Goal: Task Accomplishment & Management: Manage account settings

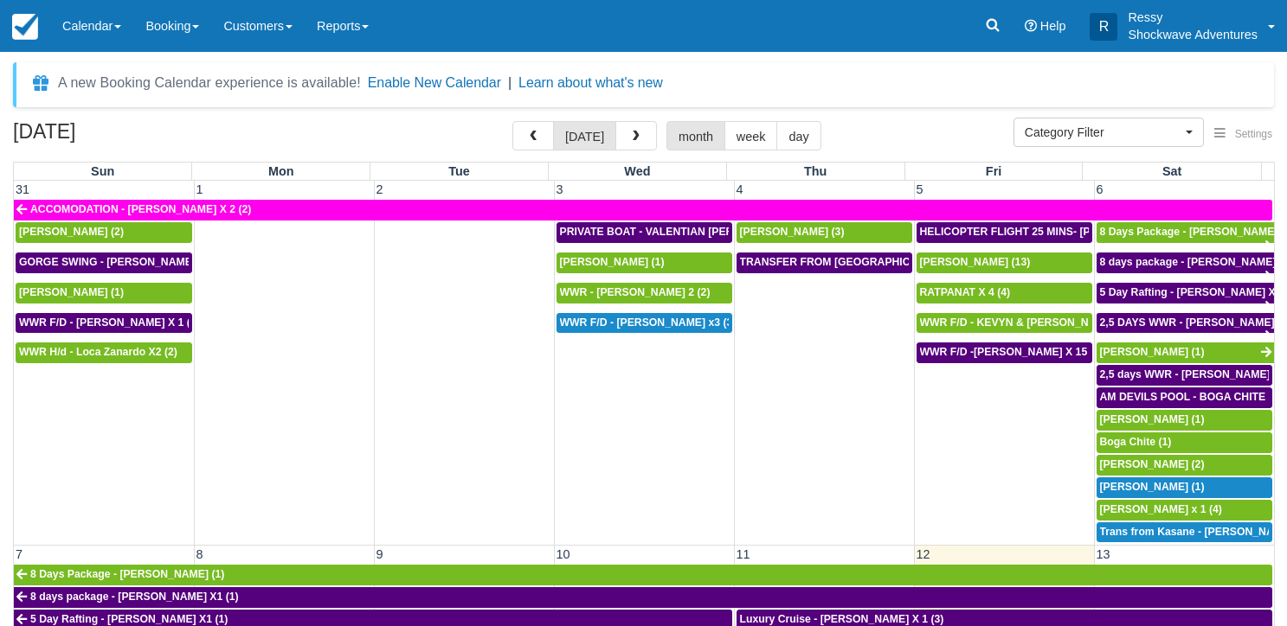
select select
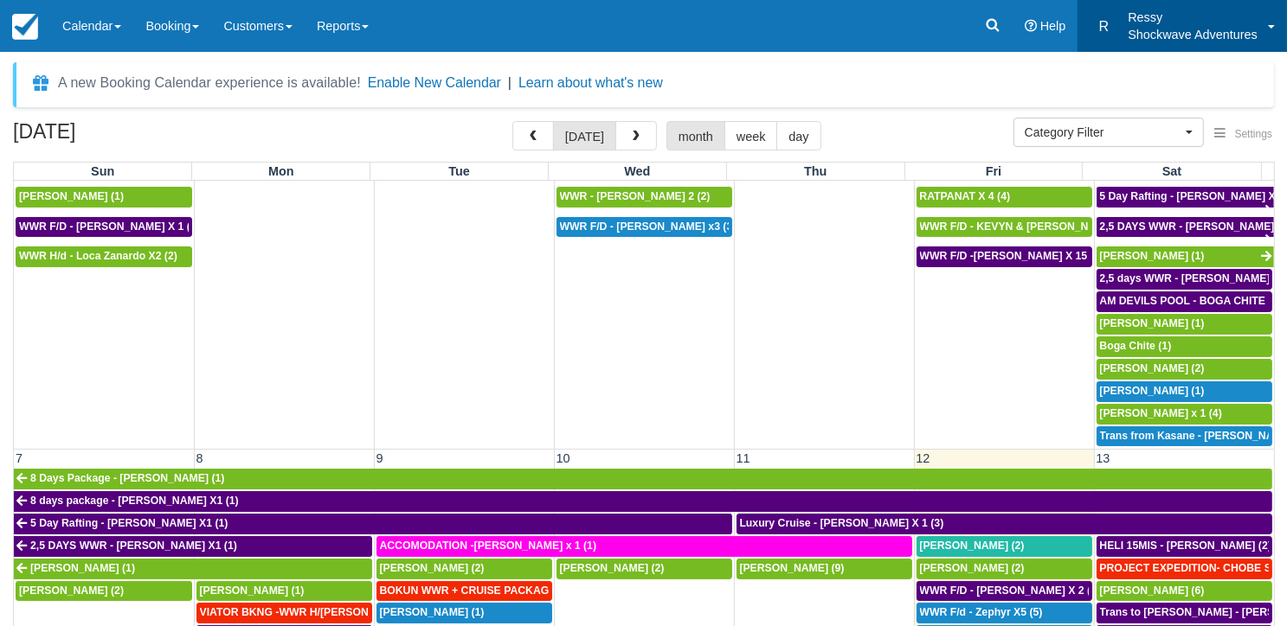
scroll to position [87, 0]
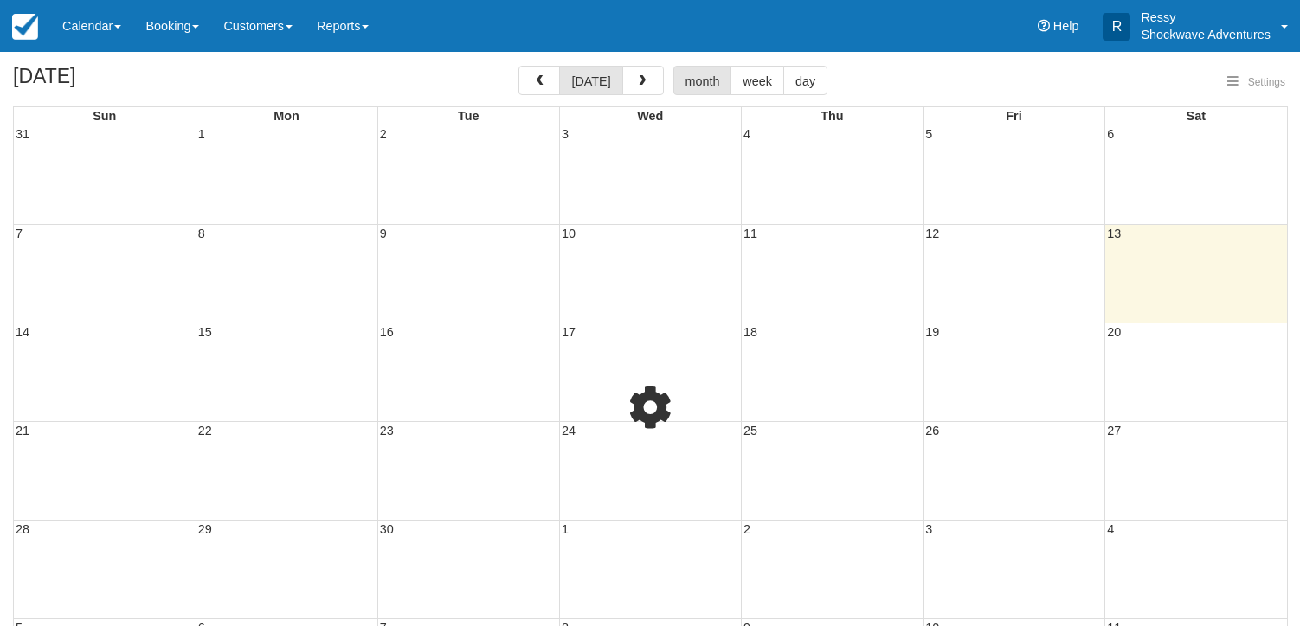
select select
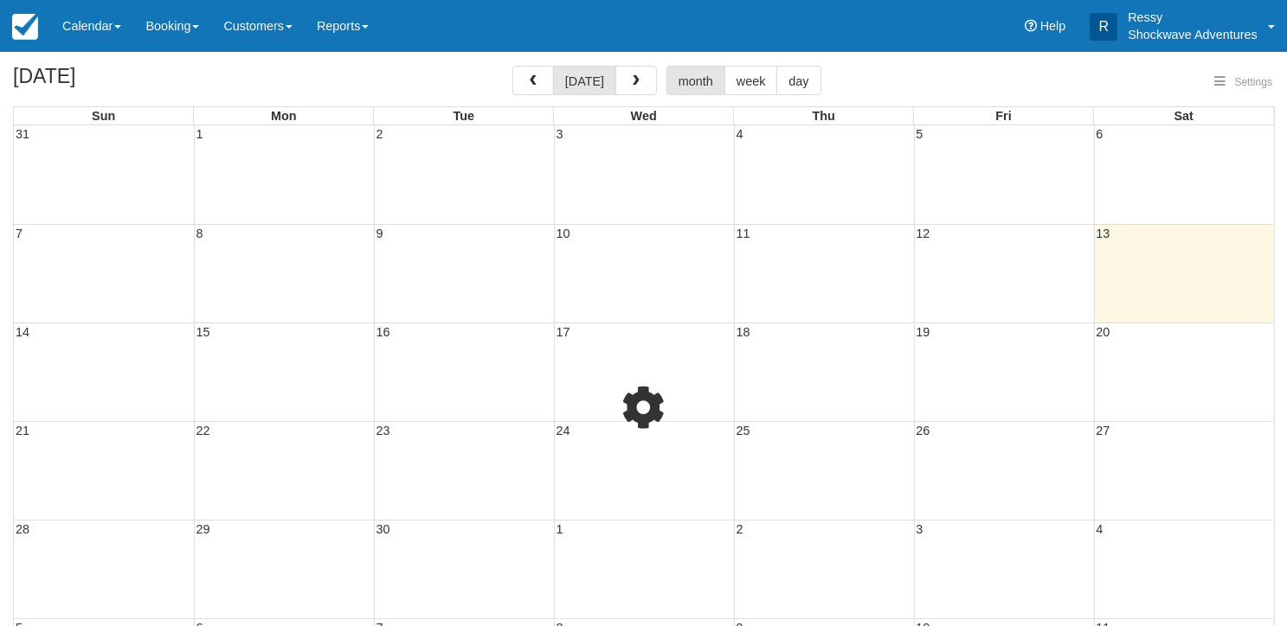
select select
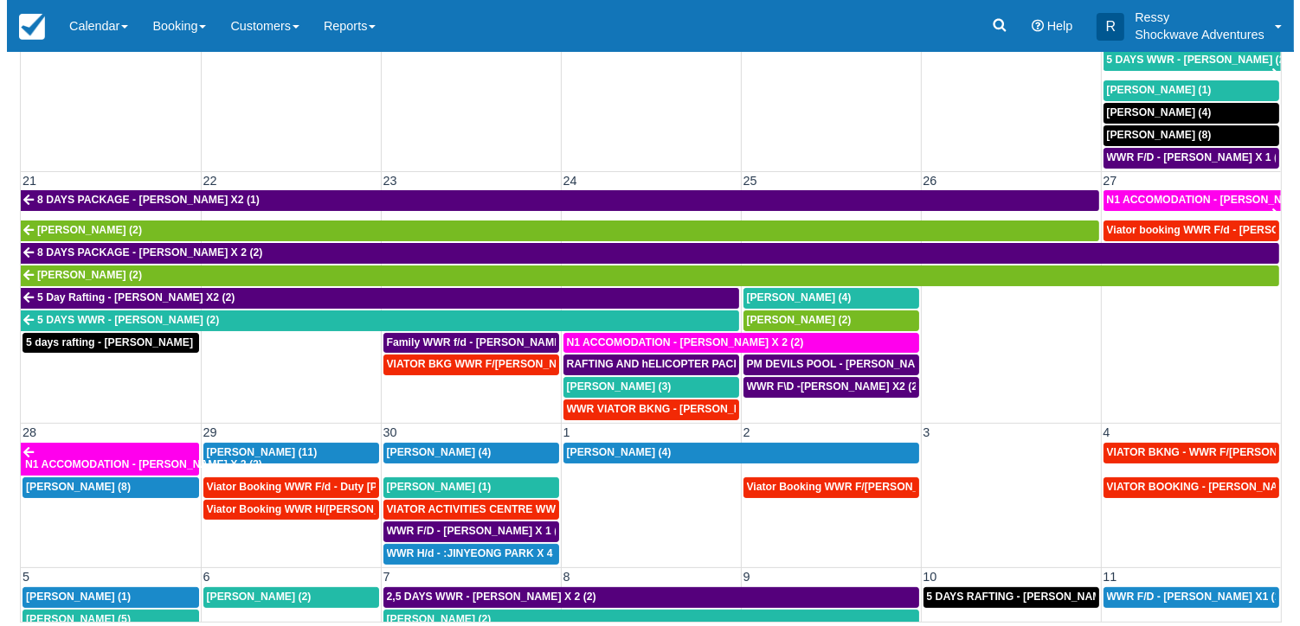
scroll to position [692, 0]
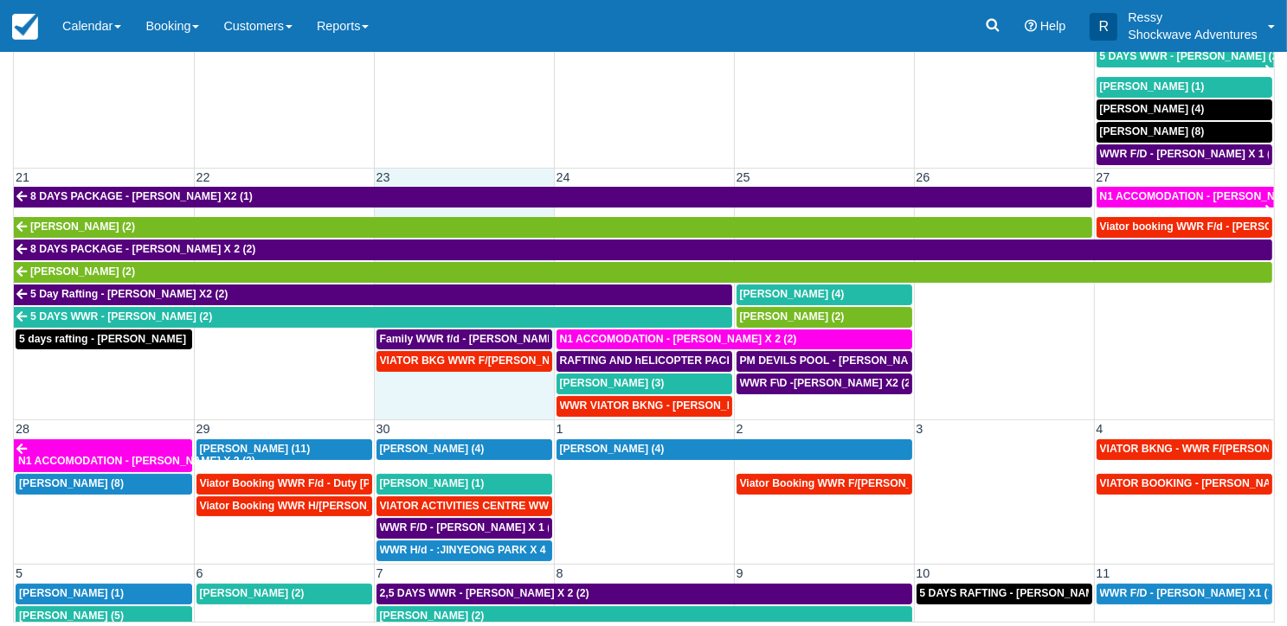
click at [468, 381] on td "VIATOR BKG WWR F/D Leegaard Knudsen, Emil X 2 (2)" at bounding box center [464, 383] width 180 height 67
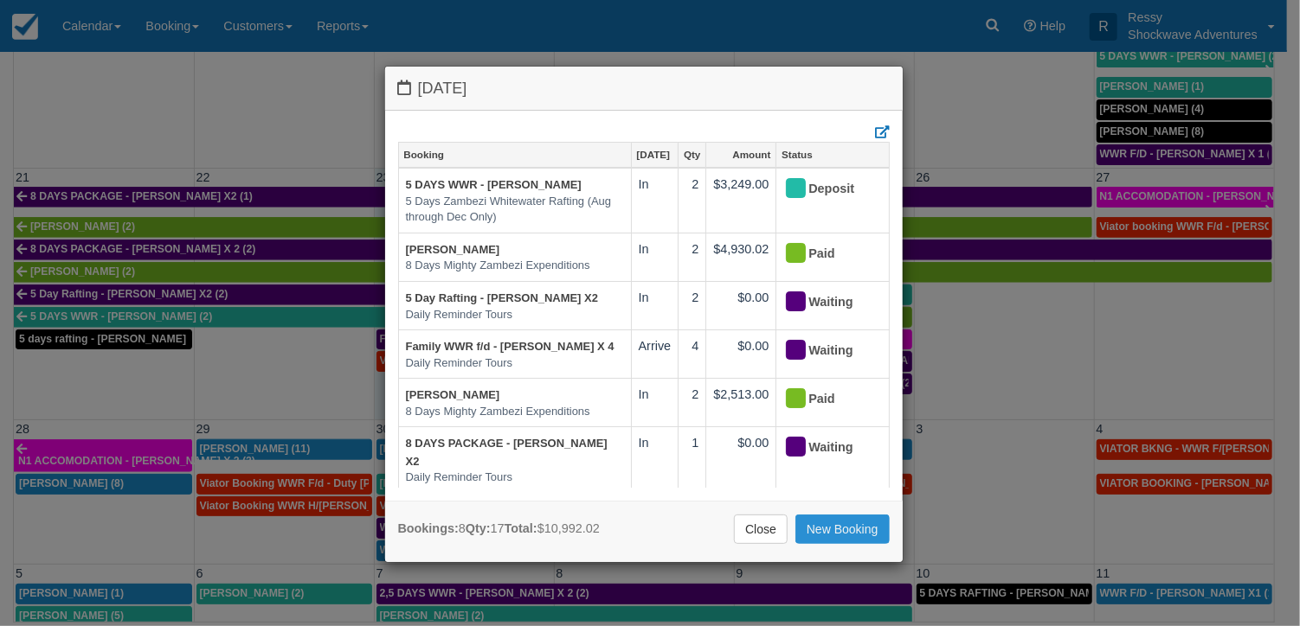
click at [815, 523] on link "New Booking" at bounding box center [842, 529] width 94 height 29
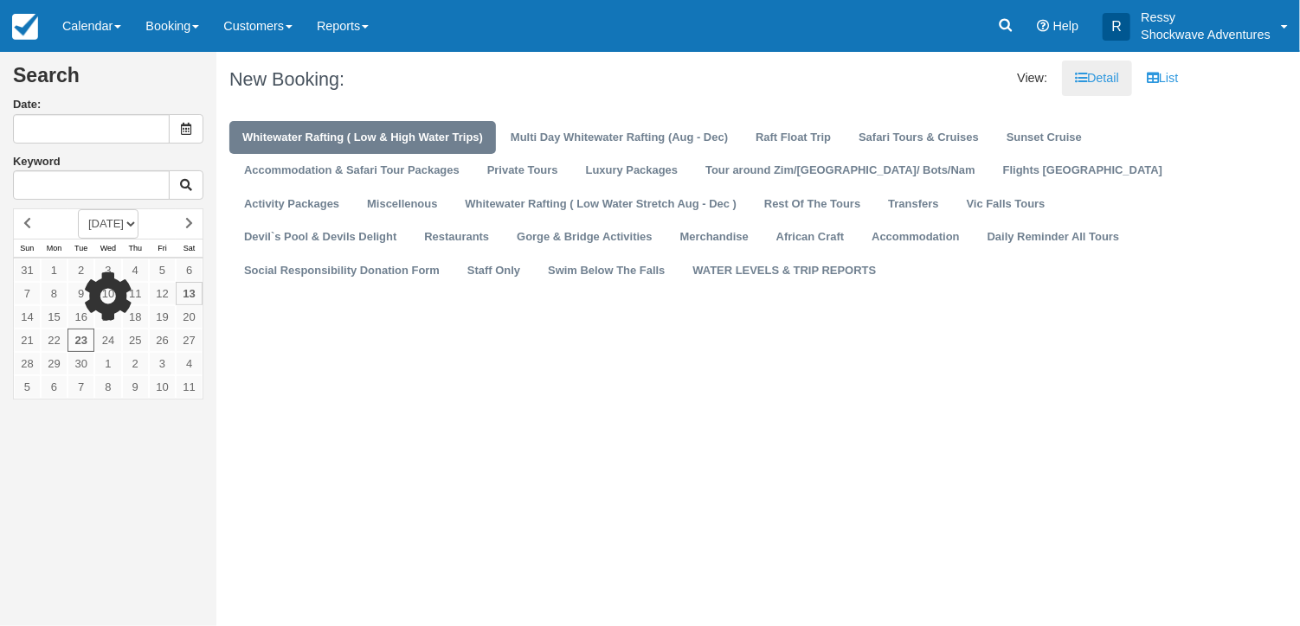
type input "09/23/25"
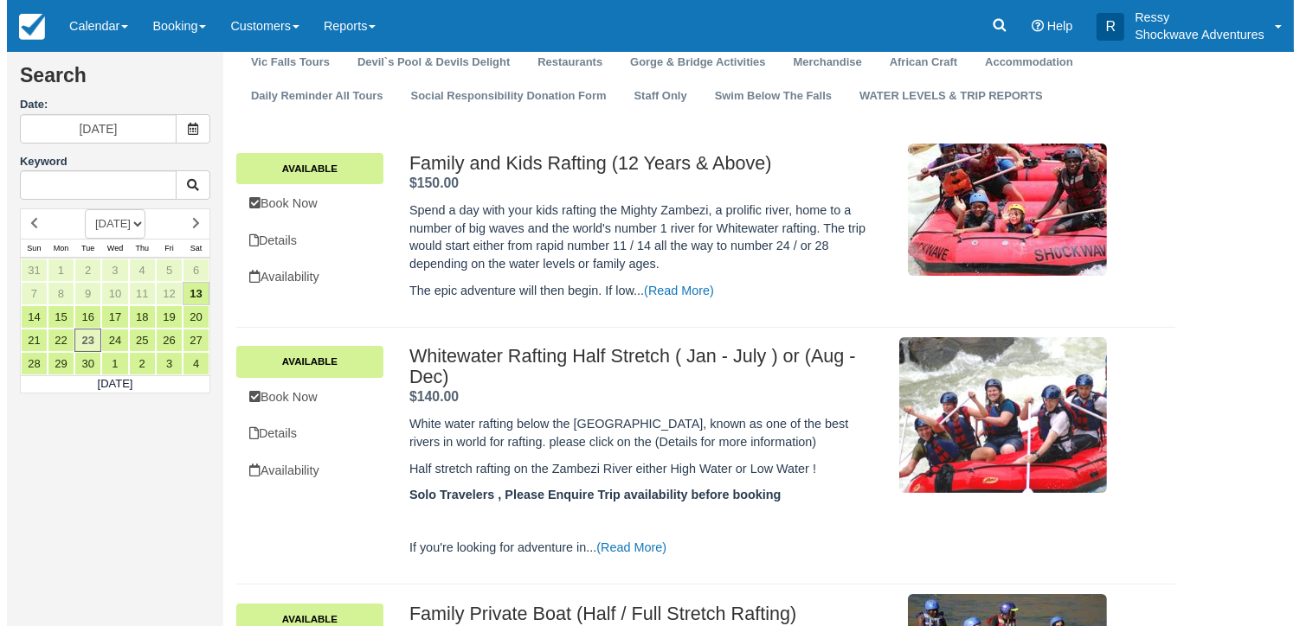
scroll to position [173, 0]
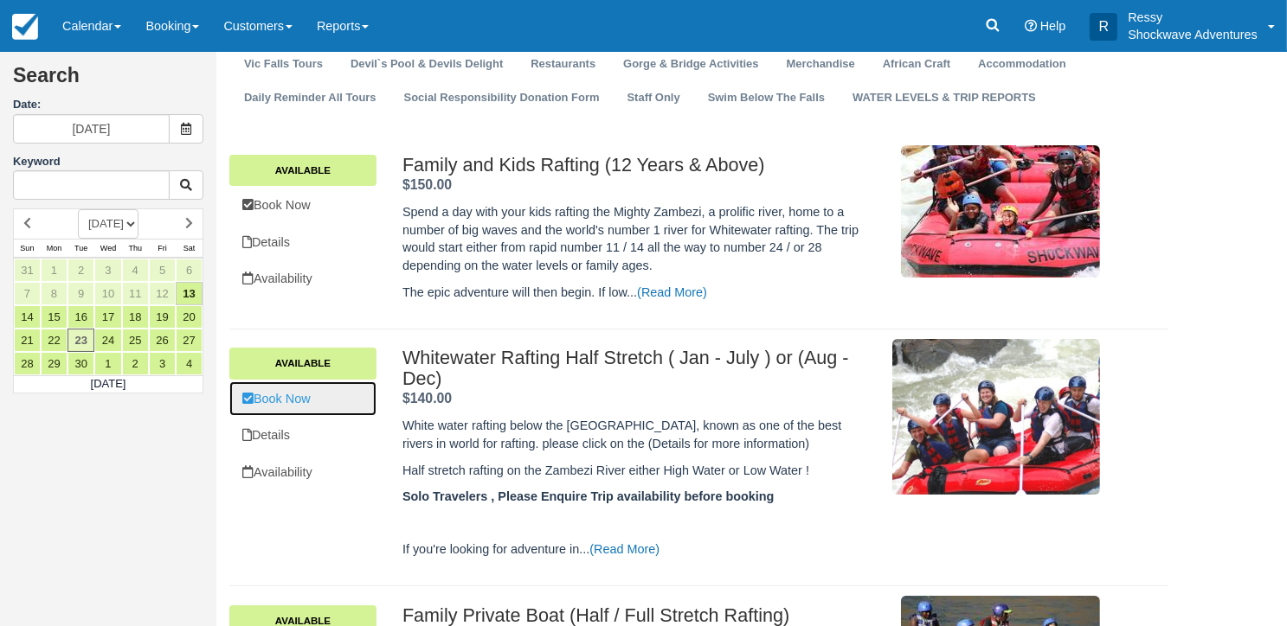
click at [324, 408] on link "Book Now" at bounding box center [302, 399] width 147 height 35
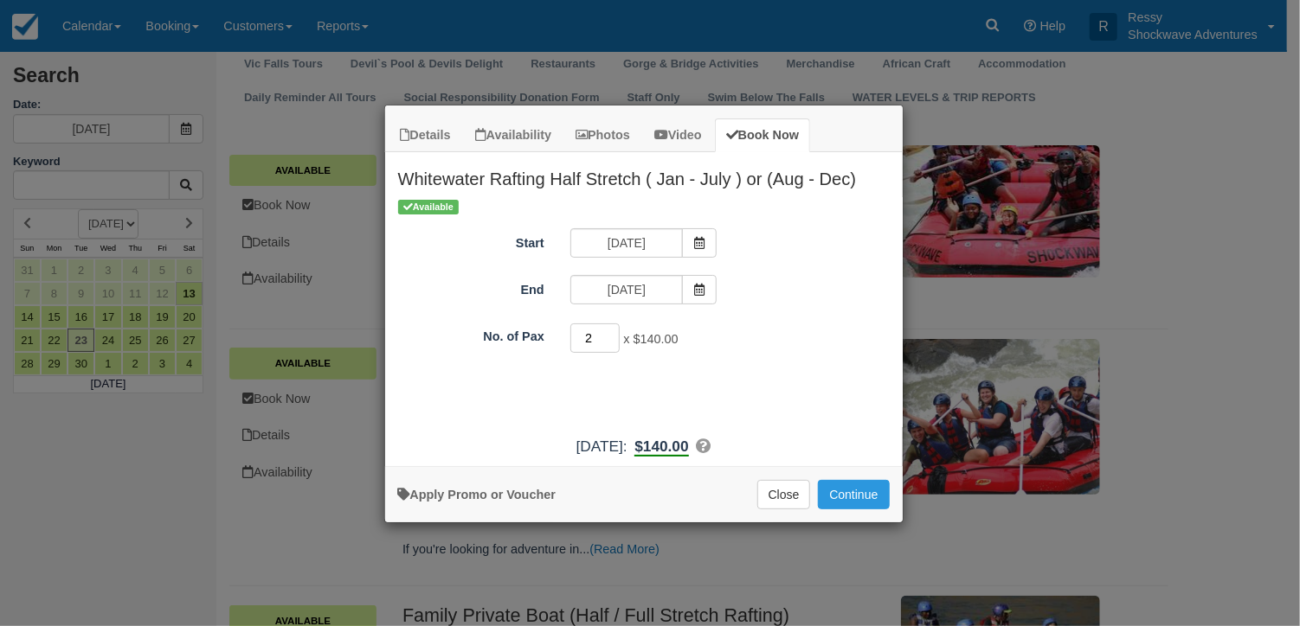
type input "2"
click at [614, 331] on input "2" at bounding box center [595, 338] width 50 height 29
click at [844, 496] on button "Continue" at bounding box center [853, 494] width 71 height 29
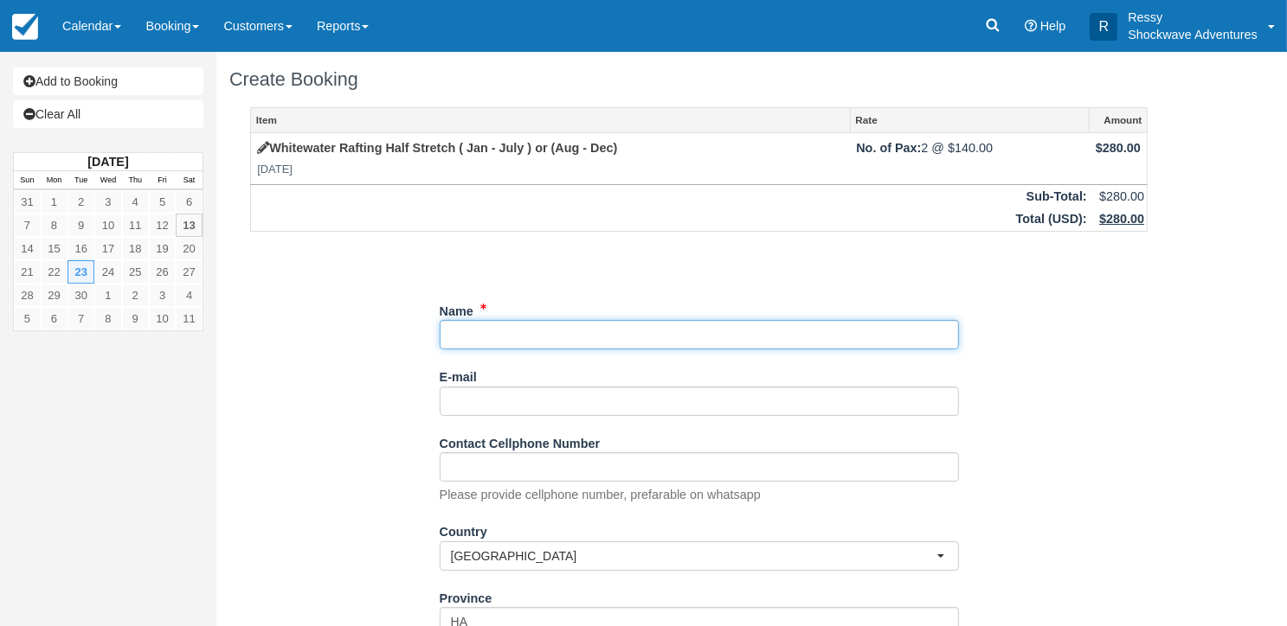
click at [600, 340] on input "Name" at bounding box center [699, 334] width 519 height 29
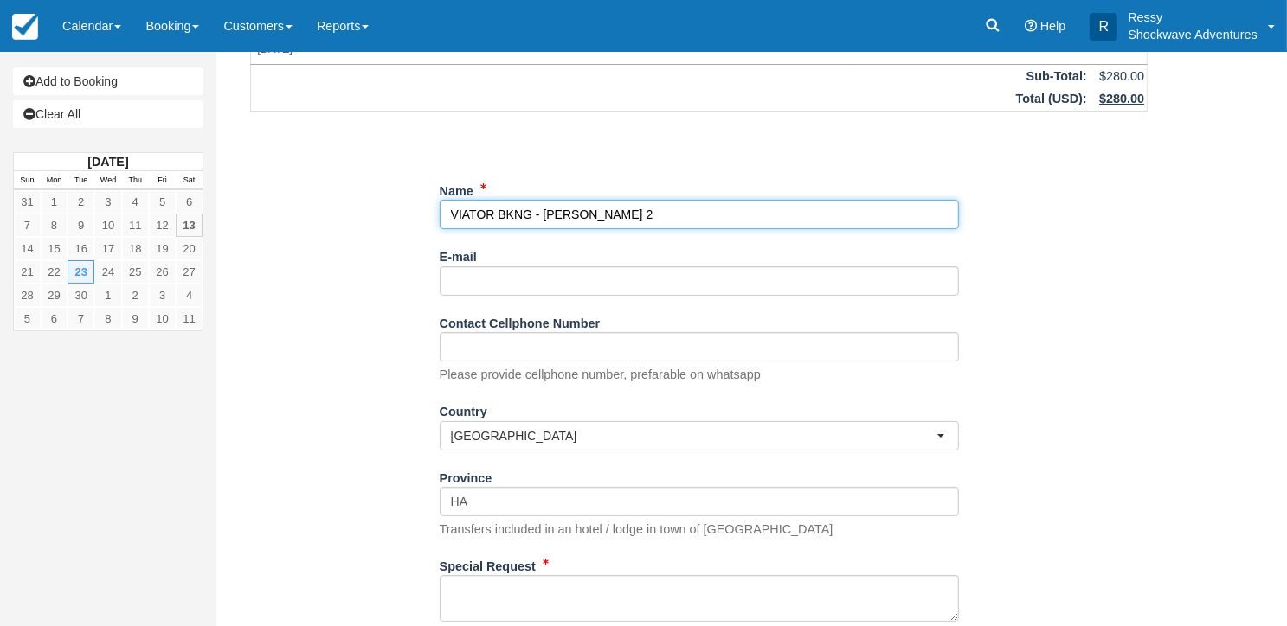
scroll to position [258, 0]
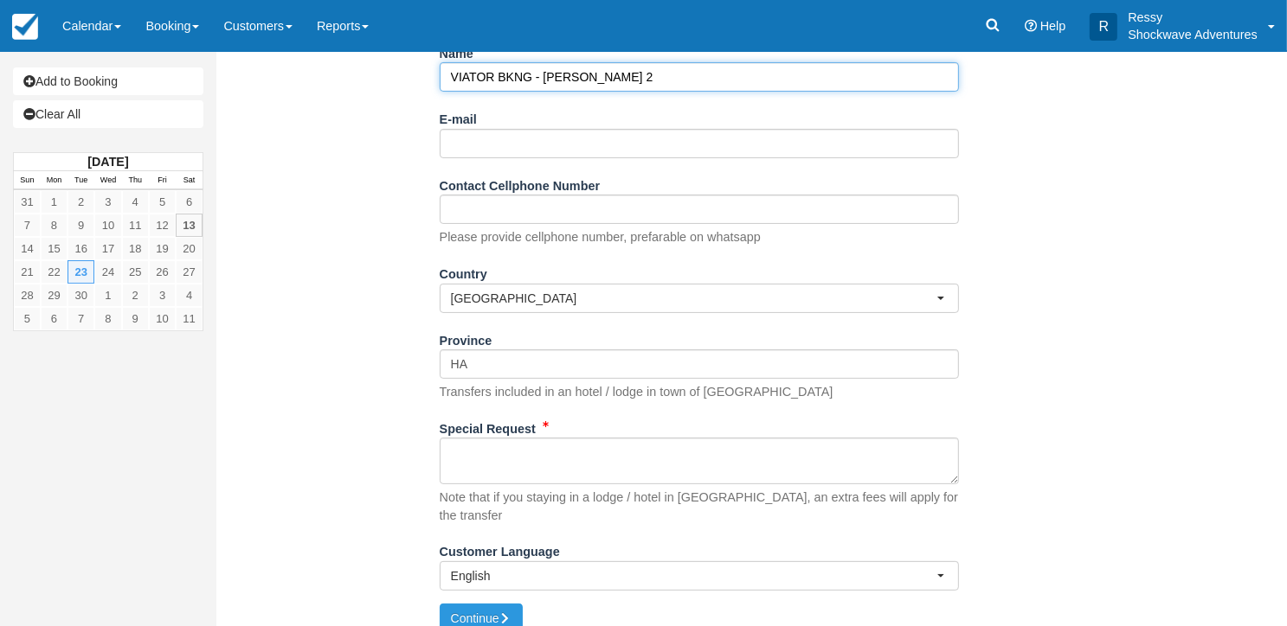
type input "VIATOR BKNG - [PERSON_NAME] 2"
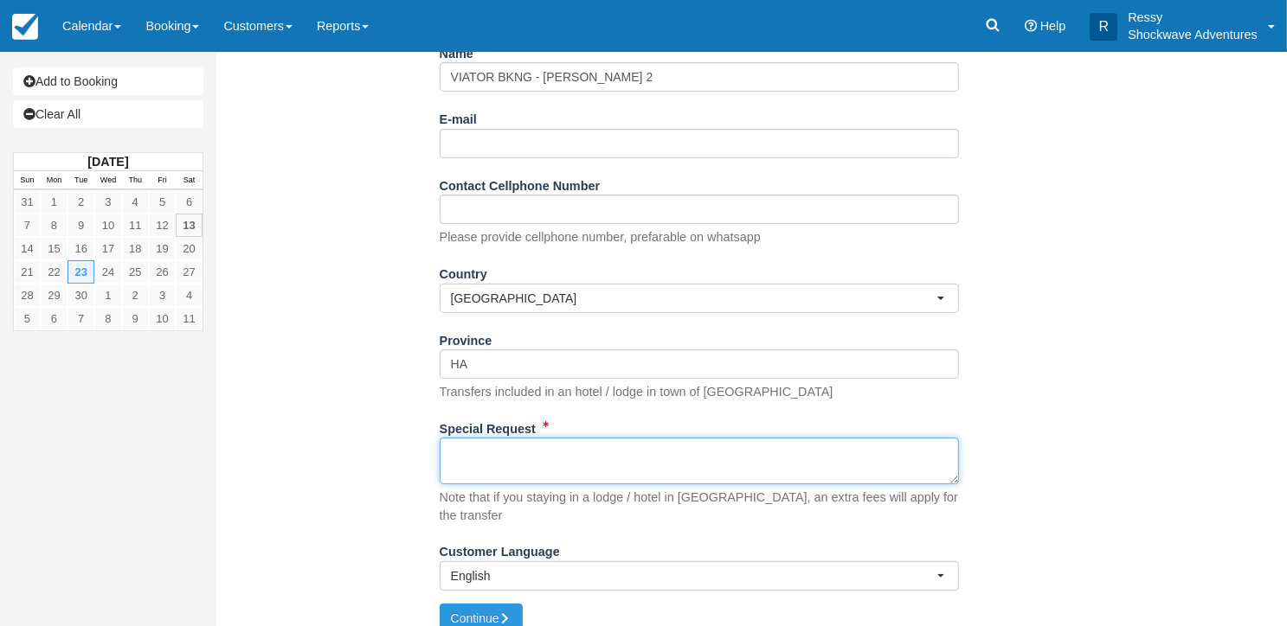
click at [481, 454] on textarea "Special Request" at bounding box center [699, 461] width 519 height 47
paste textarea "Customer [PERSON_NAME] Customer email [EMAIL_ADDRESS][DOMAIN_NAME] Customer pho…"
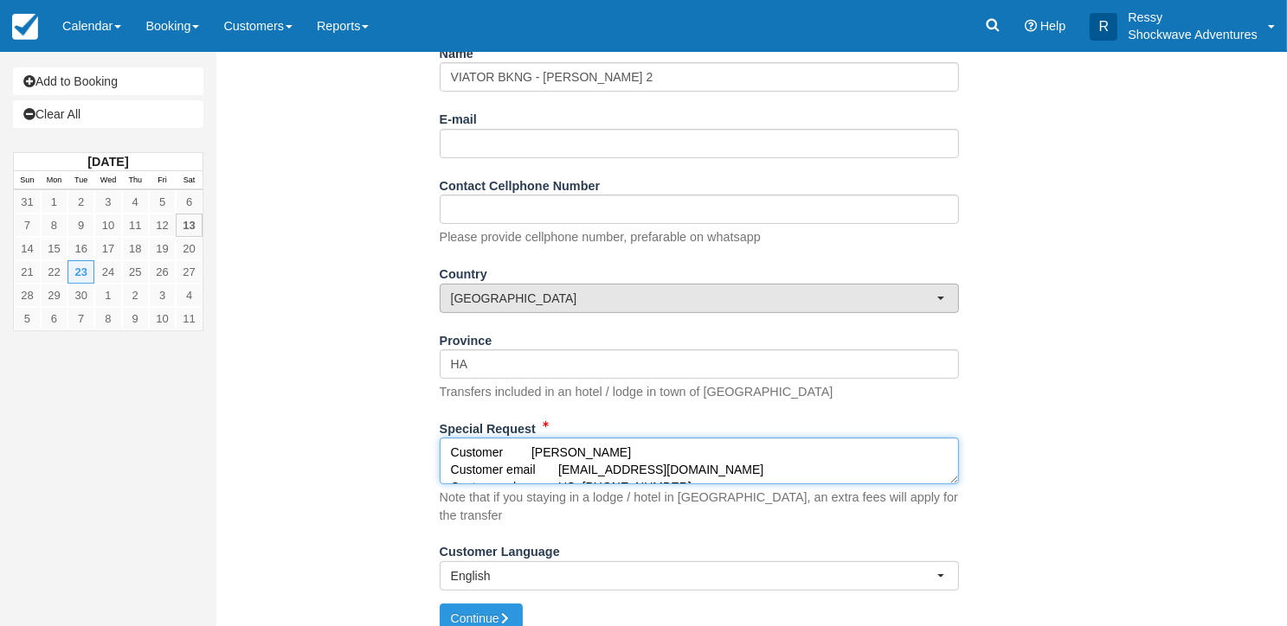
scroll to position [305, 0]
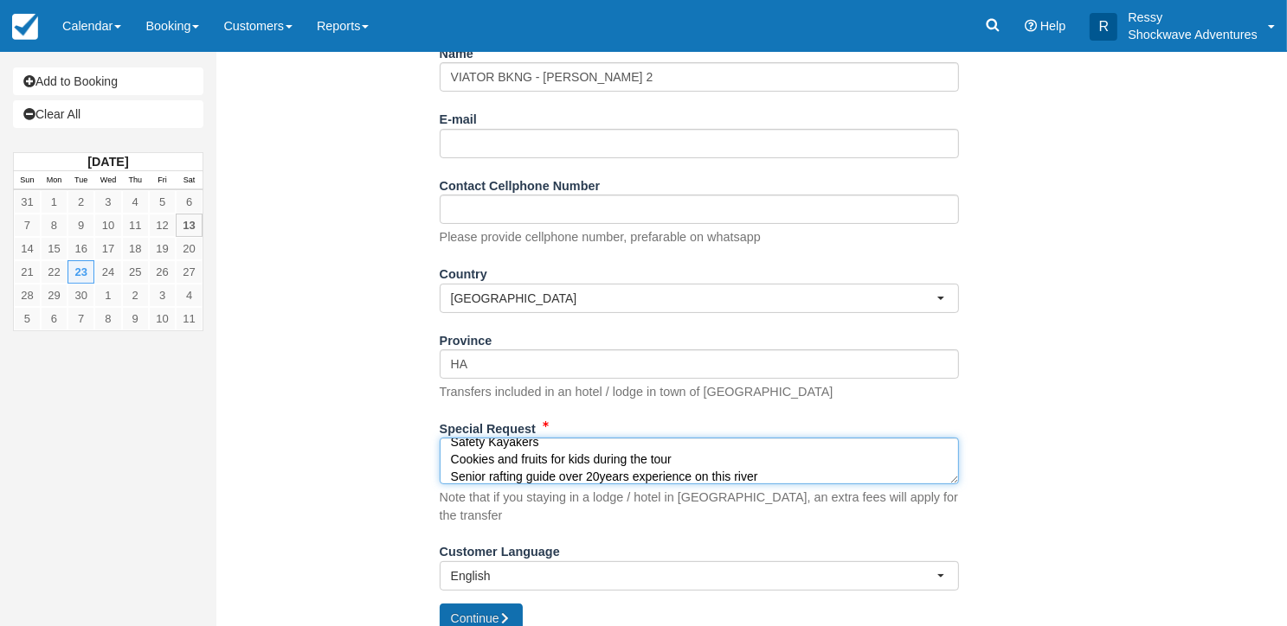
type textarea "Customer [PERSON_NAME] Customer email [EMAIL_ADDRESS][DOMAIN_NAME] Customer pho…"
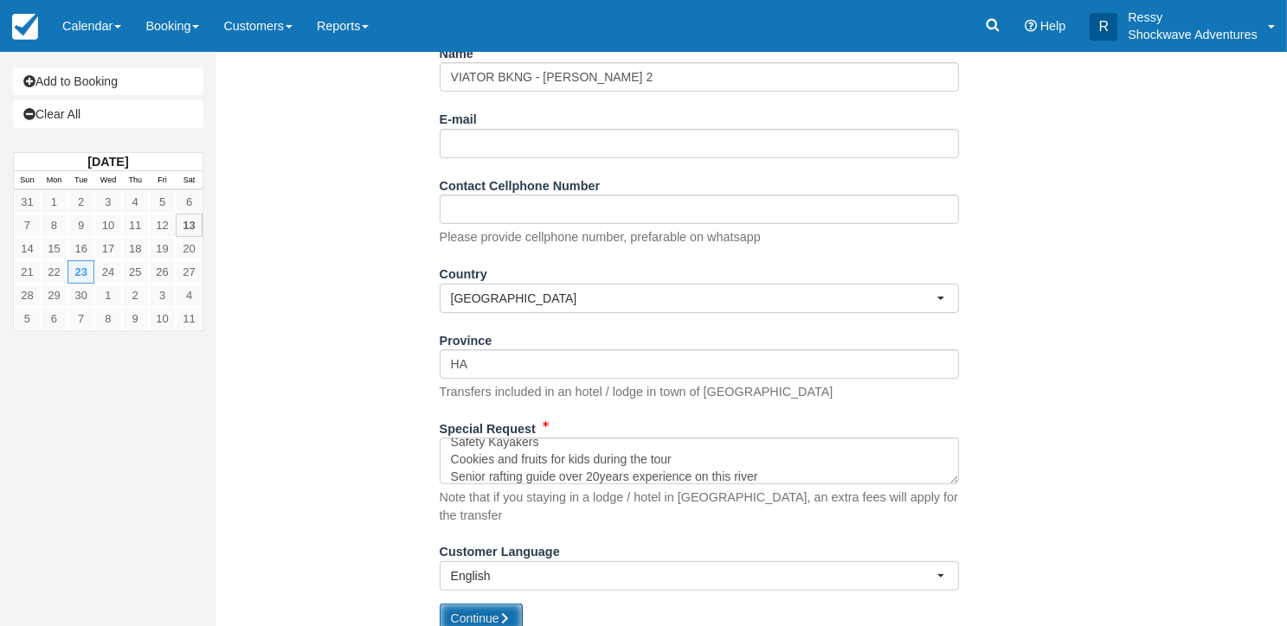
click at [471, 604] on button "Continue" at bounding box center [481, 618] width 83 height 29
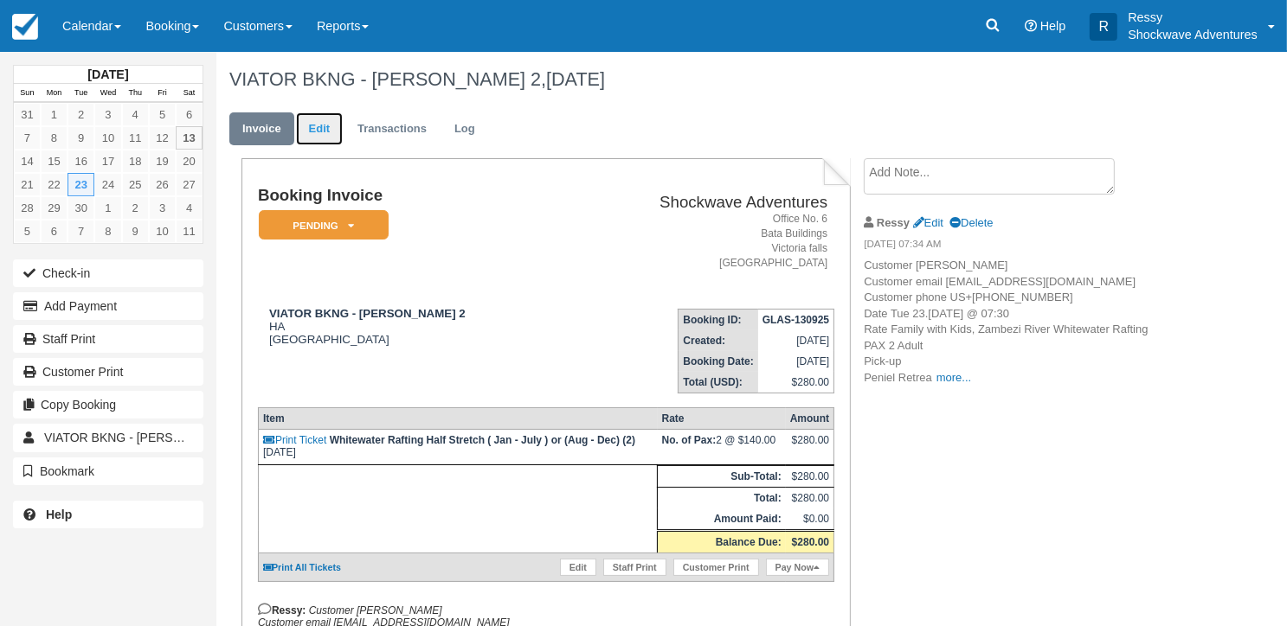
click at [308, 134] on link "Edit" at bounding box center [319, 129] width 47 height 34
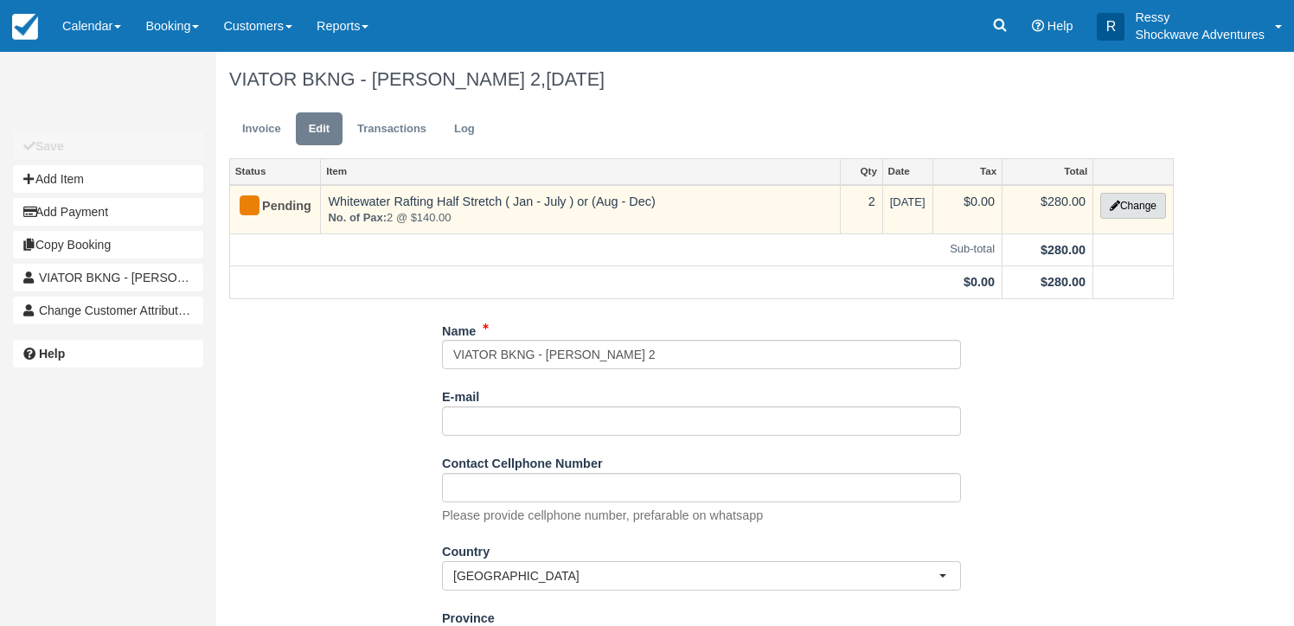
click at [1119, 200] on button "Change" at bounding box center [1134, 206] width 66 height 26
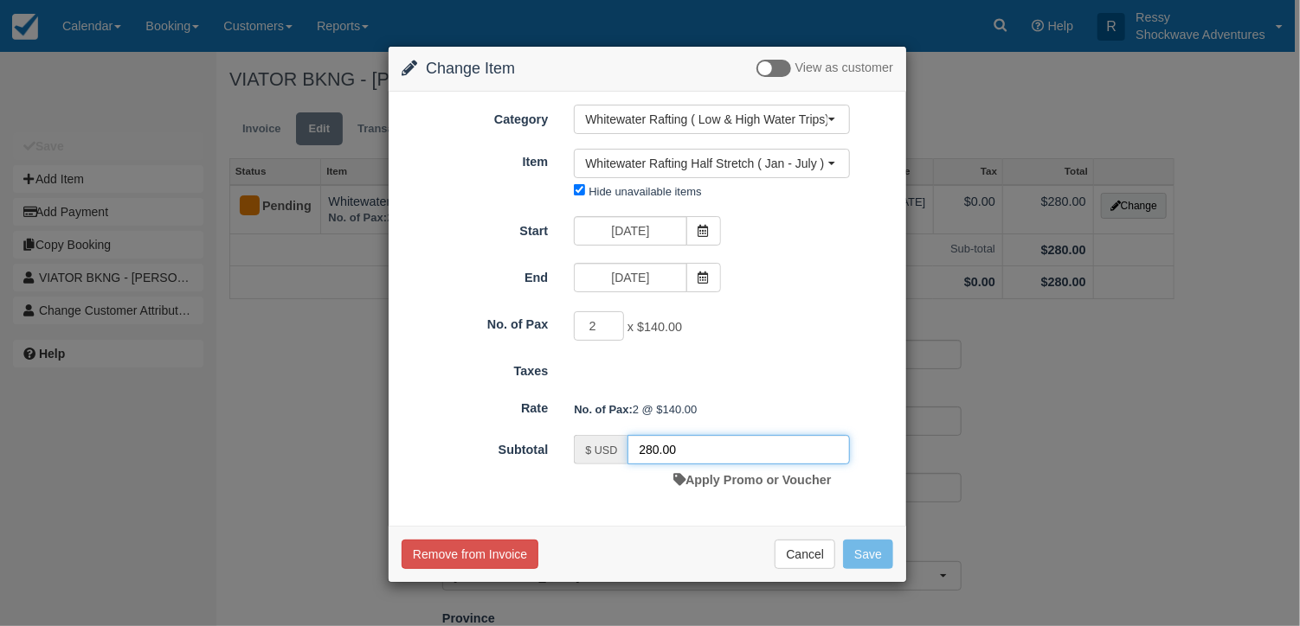
click at [658, 446] on input "280.00" at bounding box center [738, 449] width 222 height 29
type input "234.00"
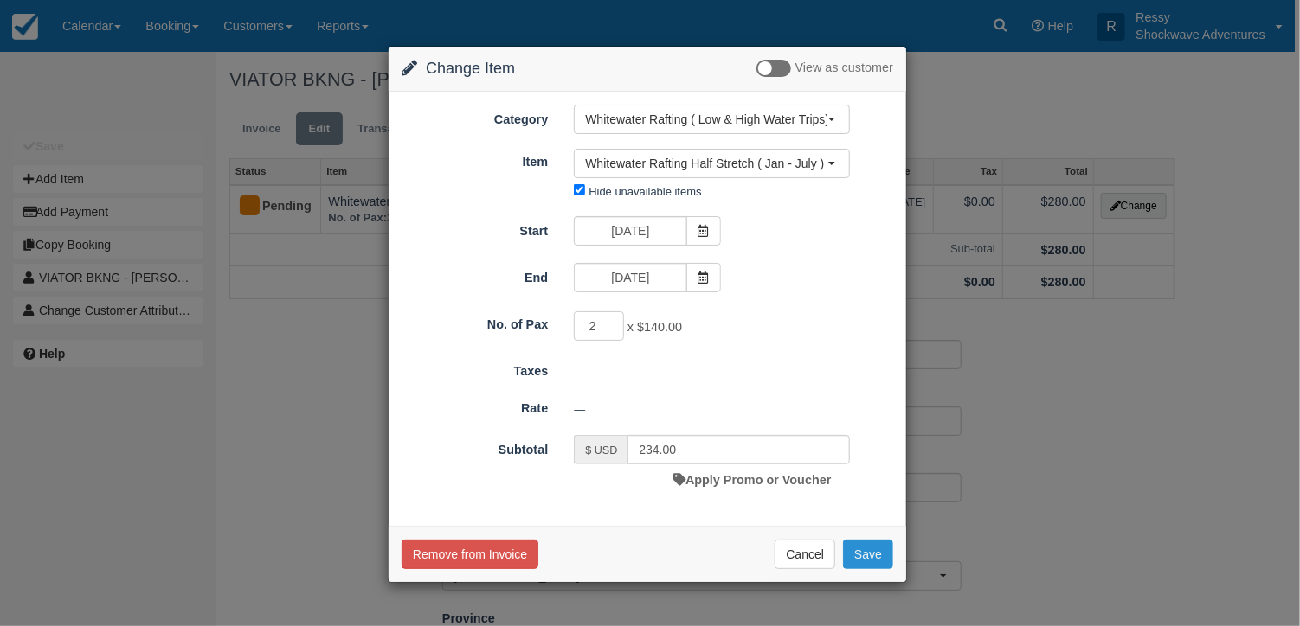
click at [864, 553] on button "Save" at bounding box center [868, 554] width 50 height 29
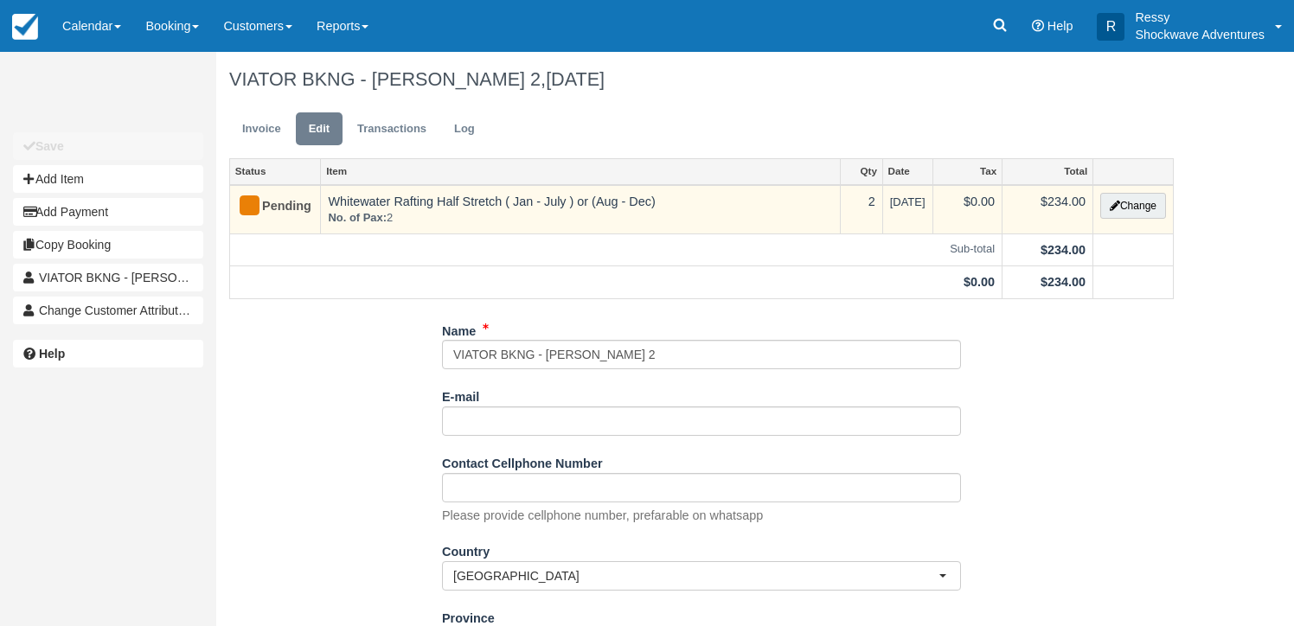
click at [256, 202] on div at bounding box center [250, 206] width 20 height 20
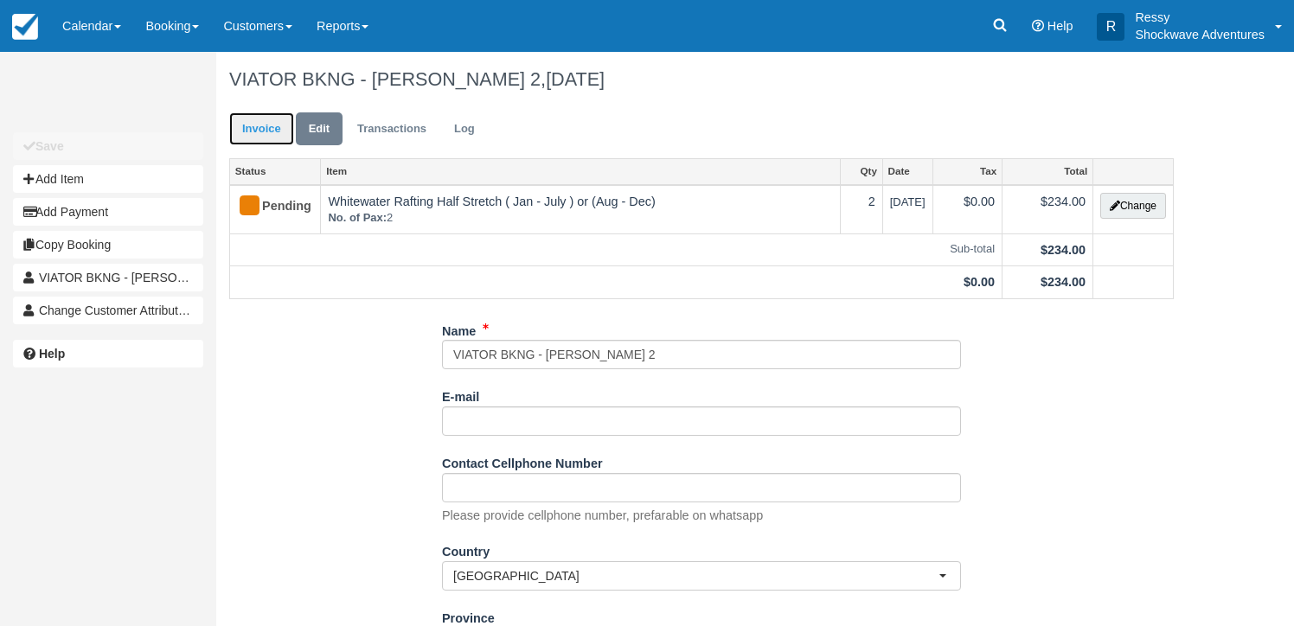
click at [273, 124] on link "Invoice" at bounding box center [261, 129] width 65 height 34
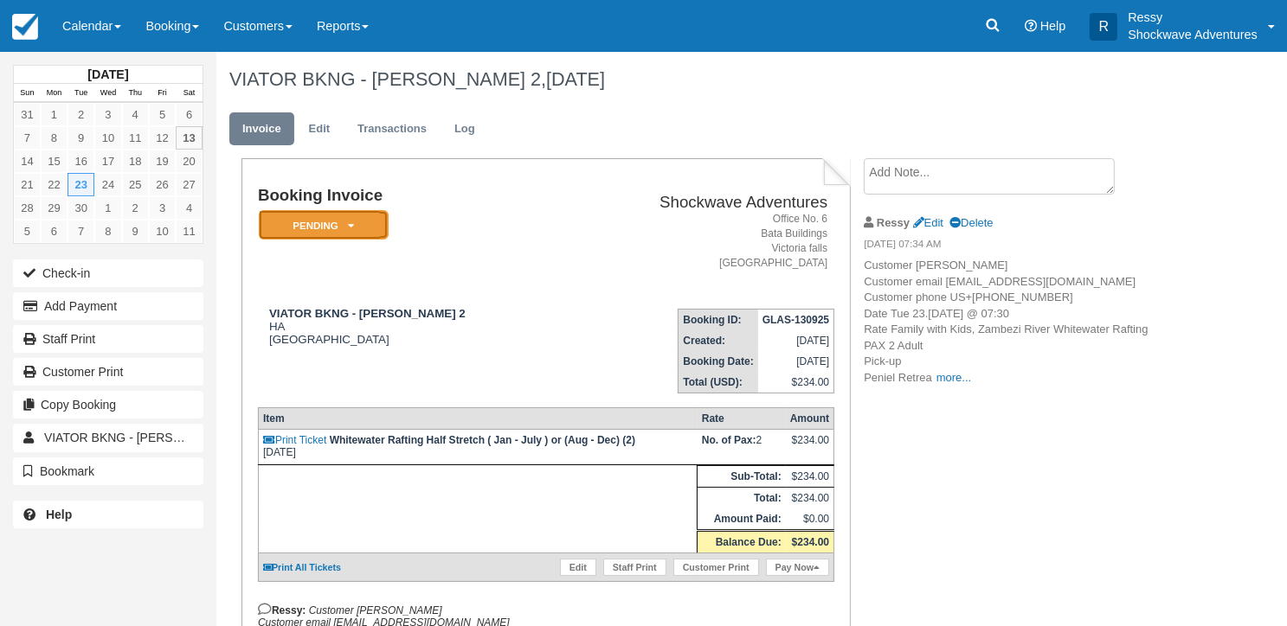
click at [343, 221] on em "Pending" at bounding box center [324, 225] width 130 height 30
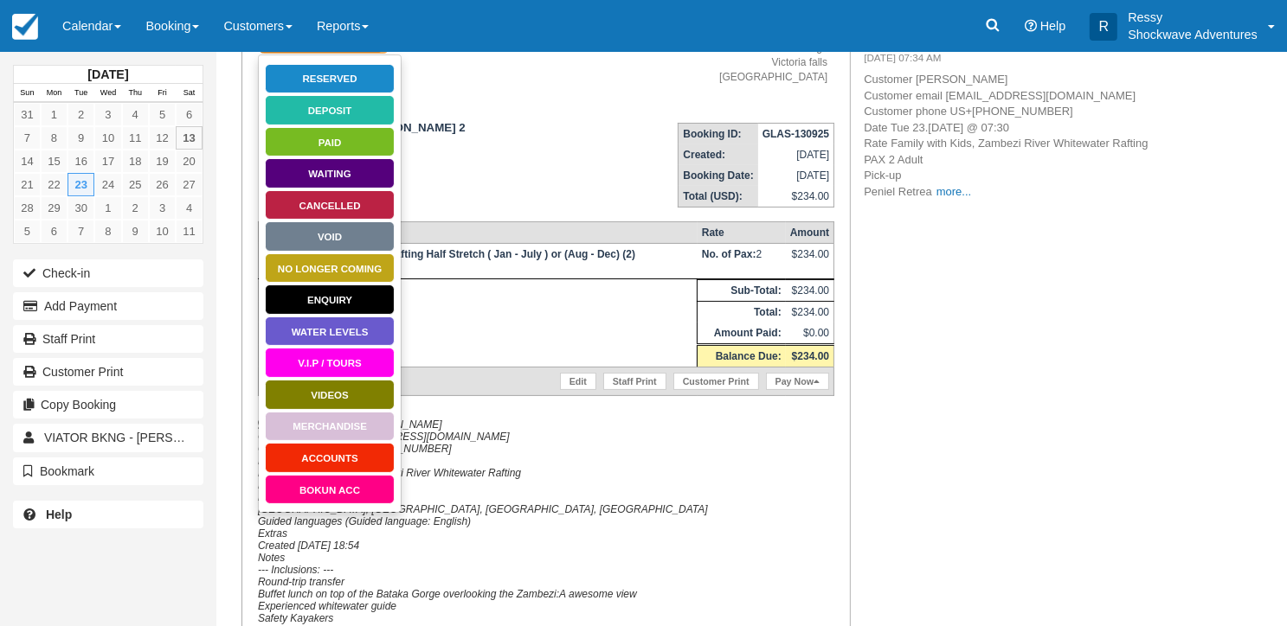
scroll to position [260, 0]
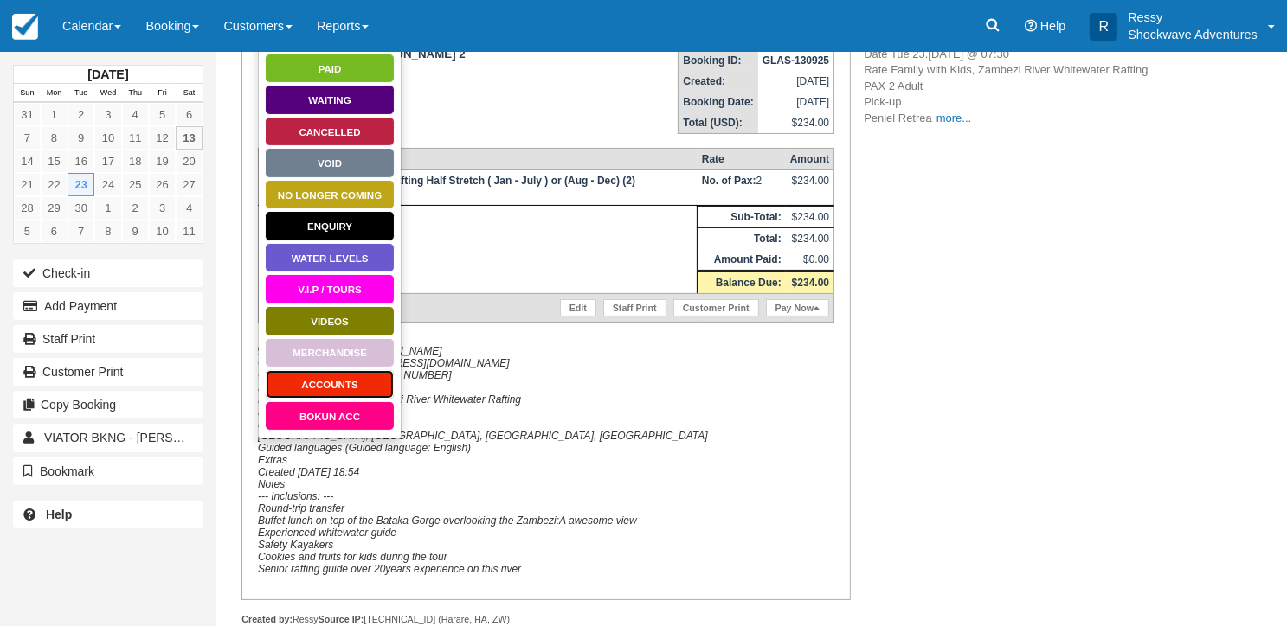
click at [333, 380] on link "ACCOUNTS" at bounding box center [330, 384] width 130 height 30
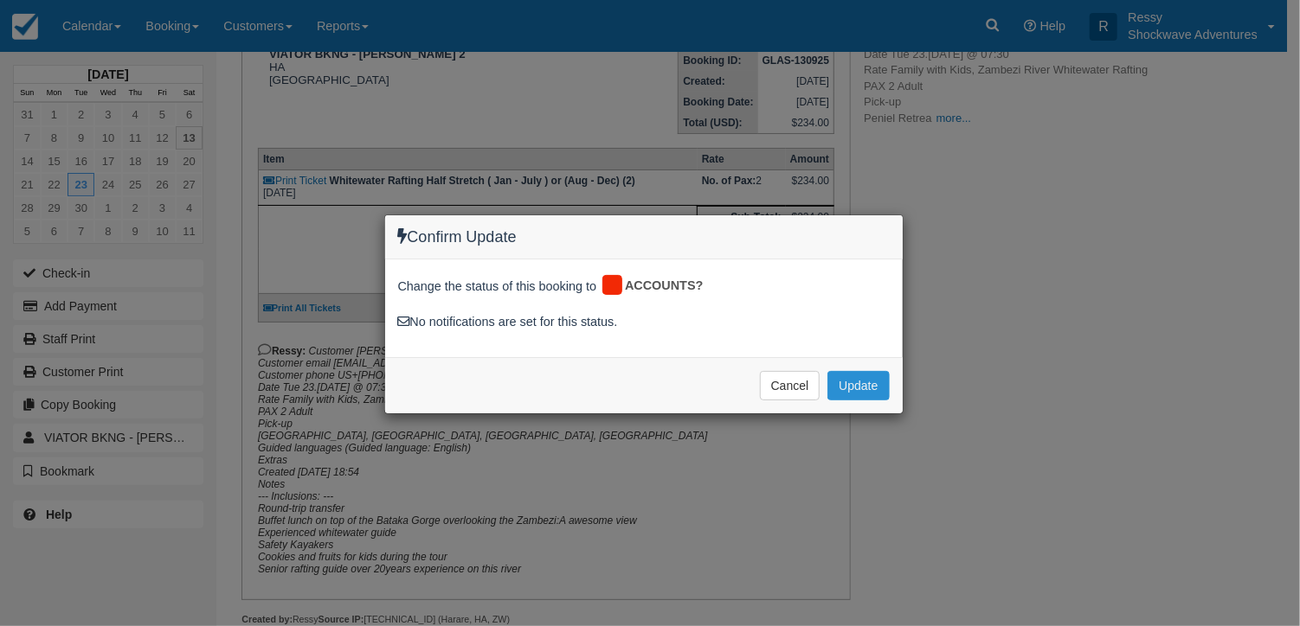
click at [882, 382] on button "Update" at bounding box center [857, 385] width 61 height 29
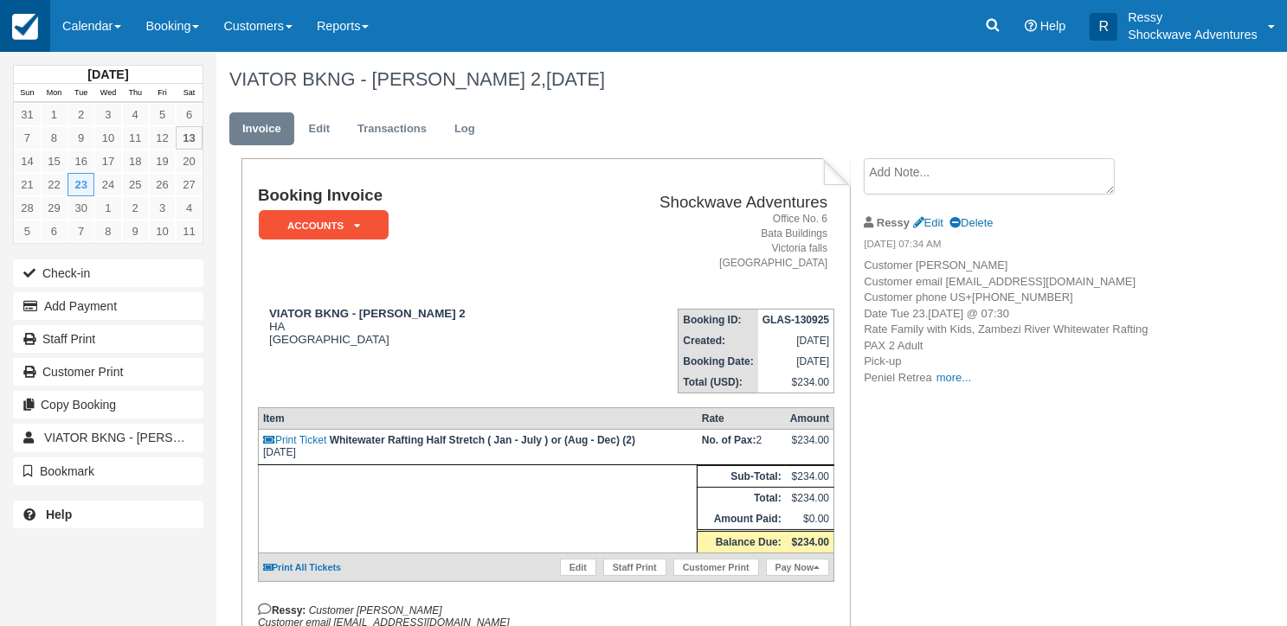
scroll to position [260, 0]
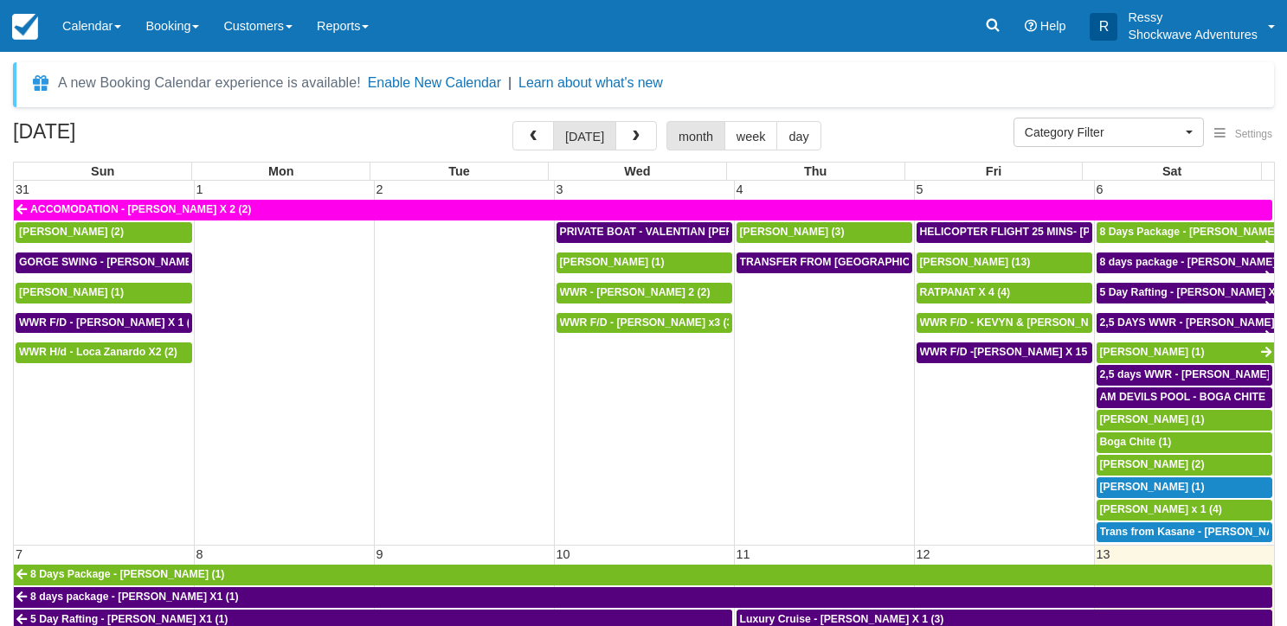
select select
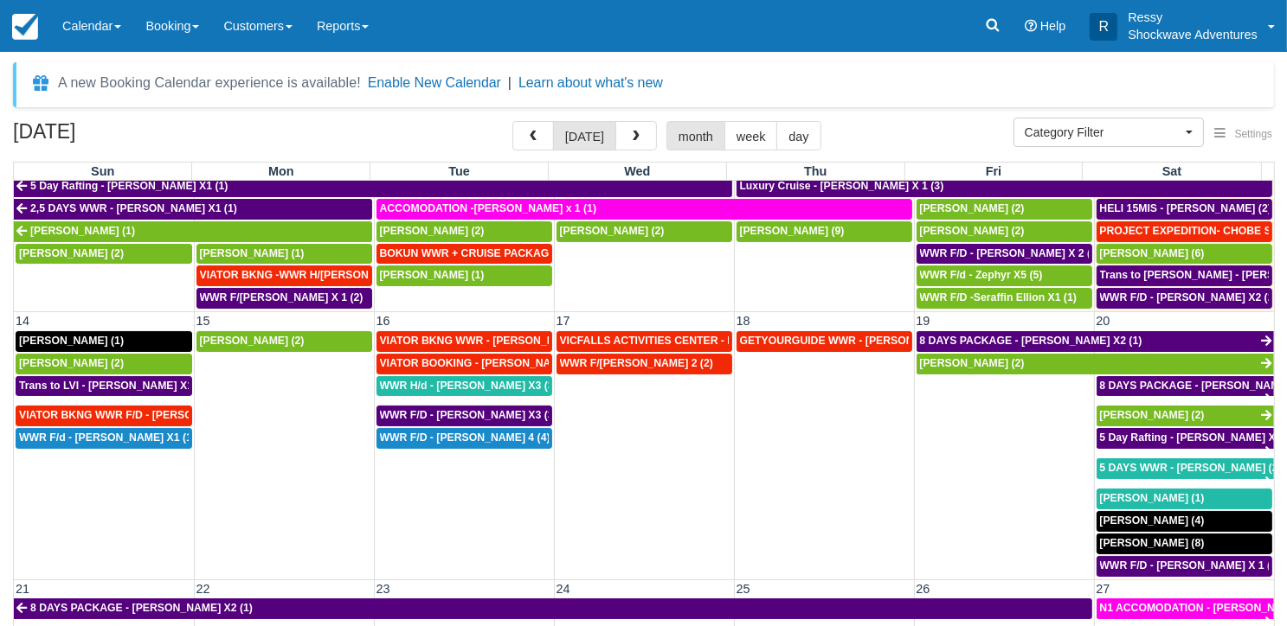
scroll to position [433, 0]
